Goal: Complete application form

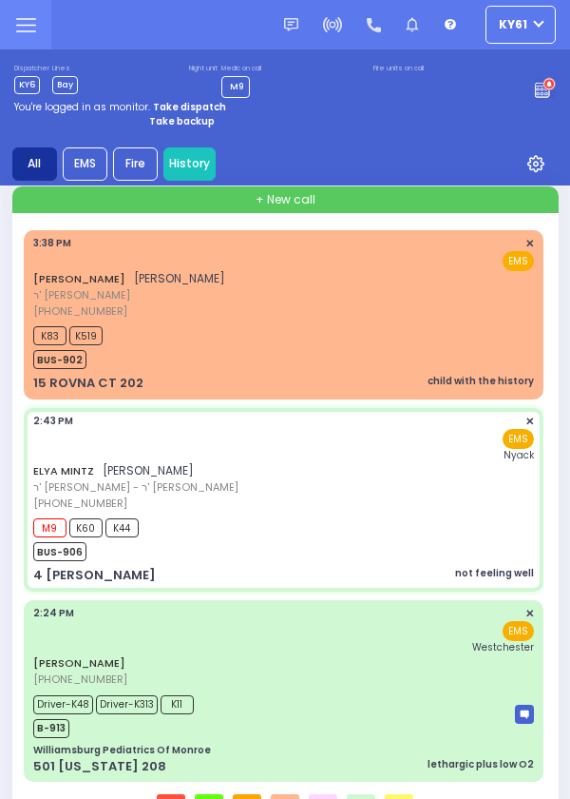
select select "[GEOGRAPHIC_DATA]"
select select
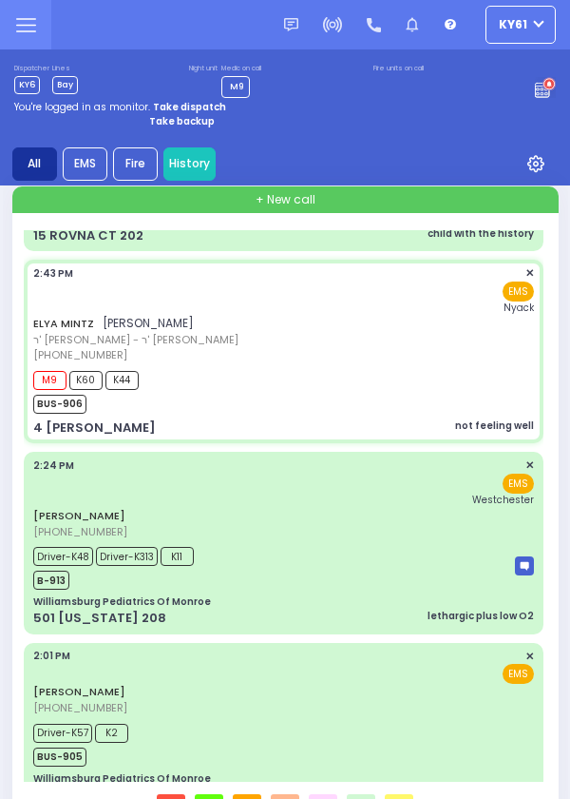
select select
radio input "true"
type input "LADISLAW"
type input "[PERSON_NAME]"
type input "78"
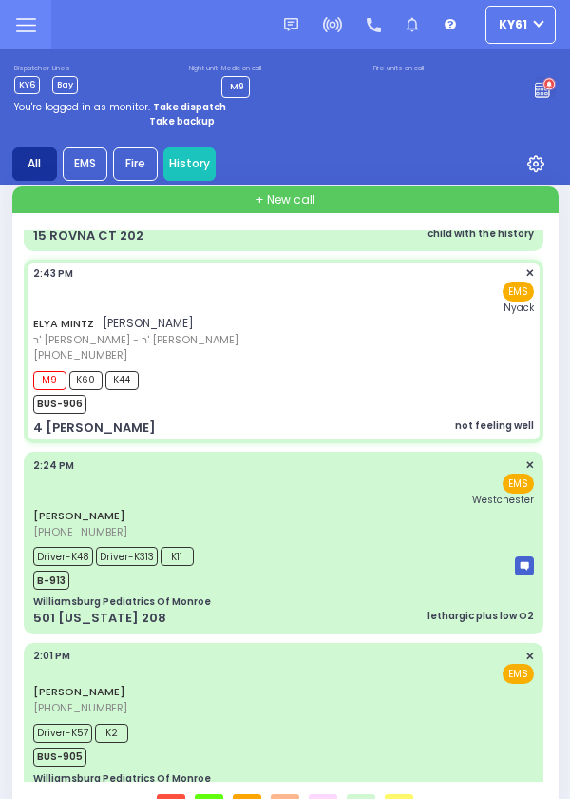
select select "Year"
select select "[DEMOGRAPHIC_DATA]"
